Goal: Transaction & Acquisition: Book appointment/travel/reservation

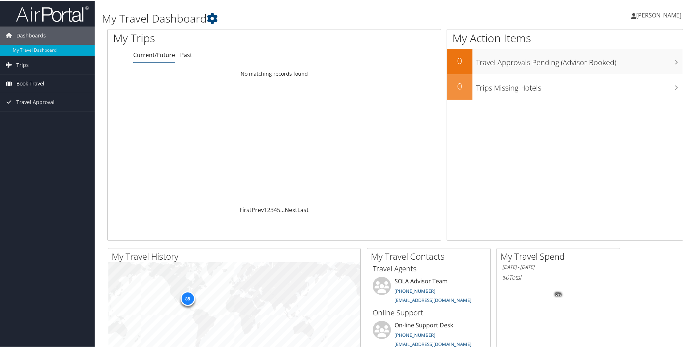
click at [35, 84] on span "Book Travel" at bounding box center [30, 83] width 28 height 18
click at [36, 107] on link "Book/Manage Online Trips" at bounding box center [47, 108] width 95 height 11
